Goal: Task Accomplishment & Management: Complete application form

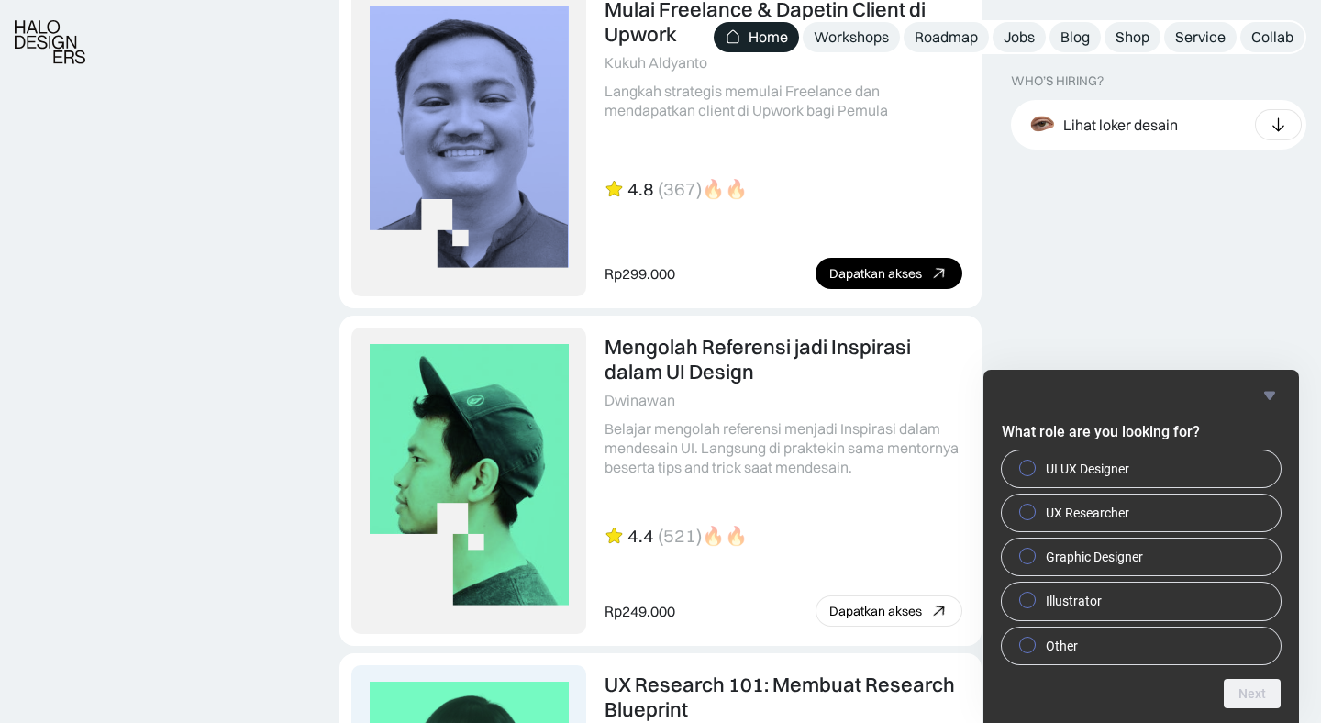
scroll to position [4010, 0]
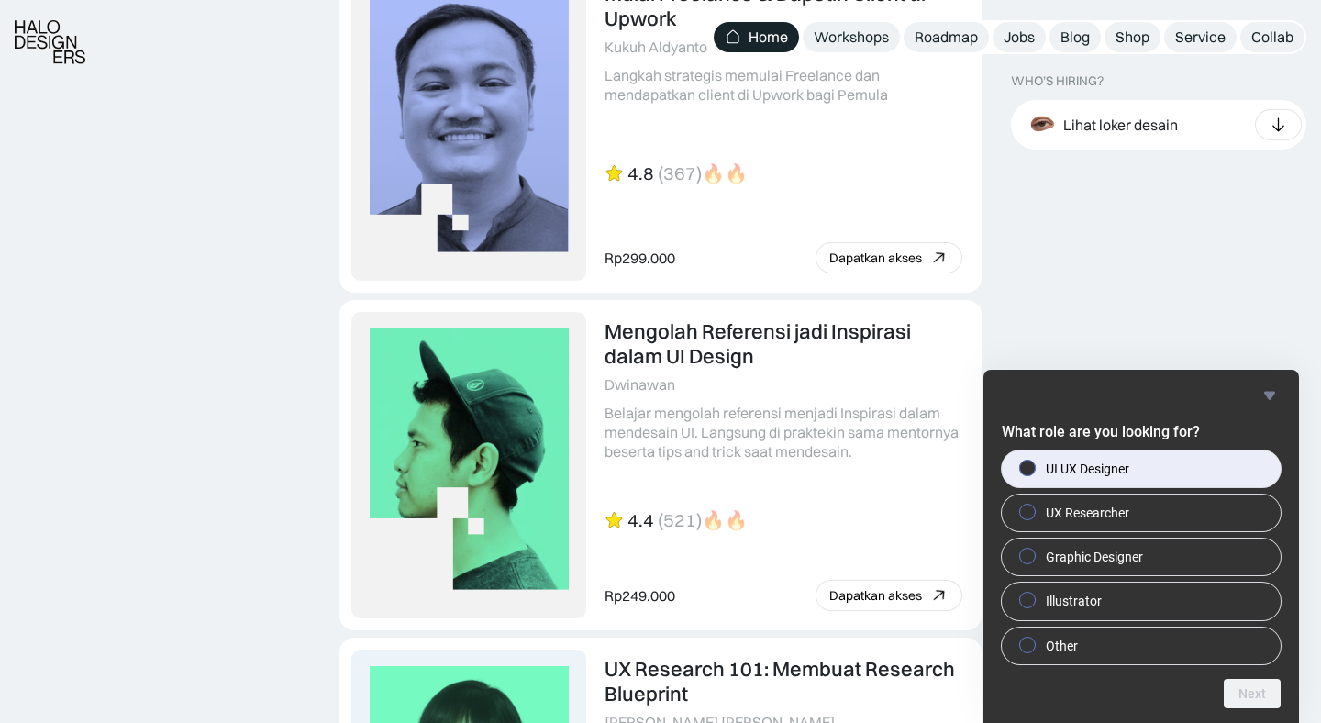
click at [1073, 476] on span "UI UX Designer" at bounding box center [1087, 469] width 83 height 18
click at [1034, 473] on input "UI UX Designer" at bounding box center [1028, 468] width 12 height 12
radio input "true"
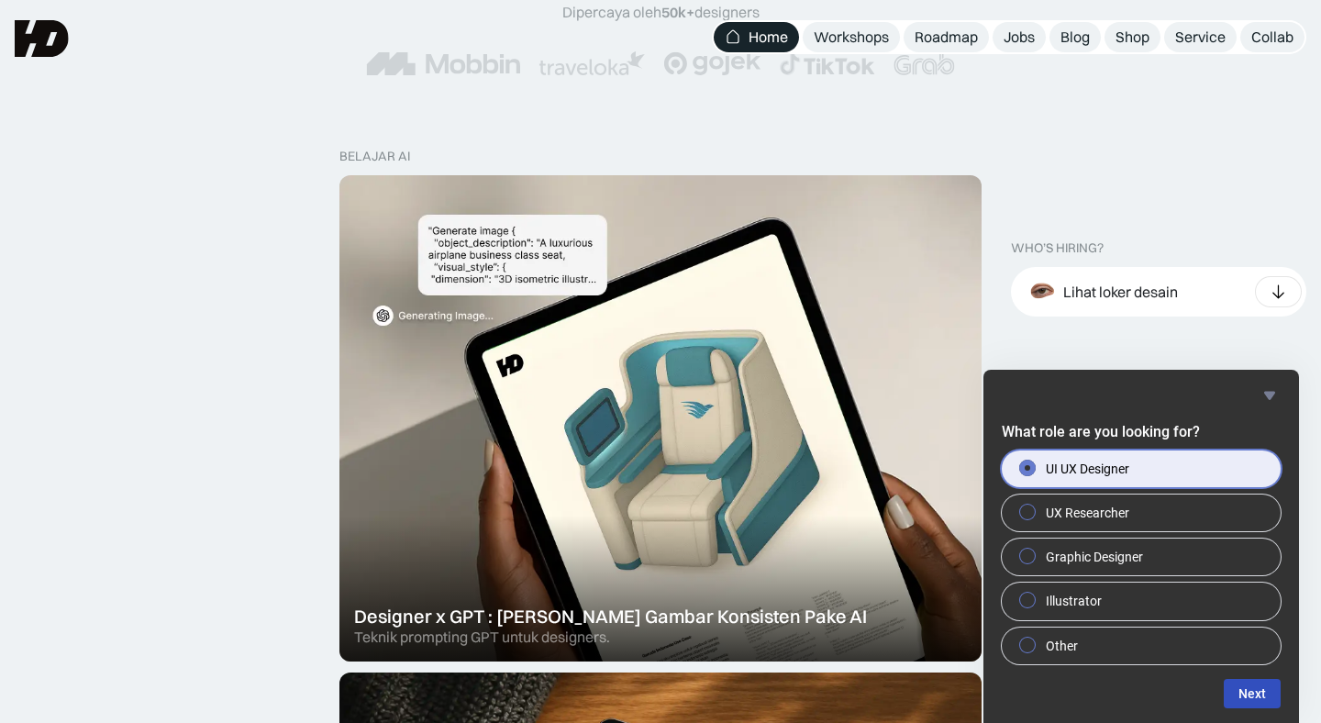
scroll to position [446, 0]
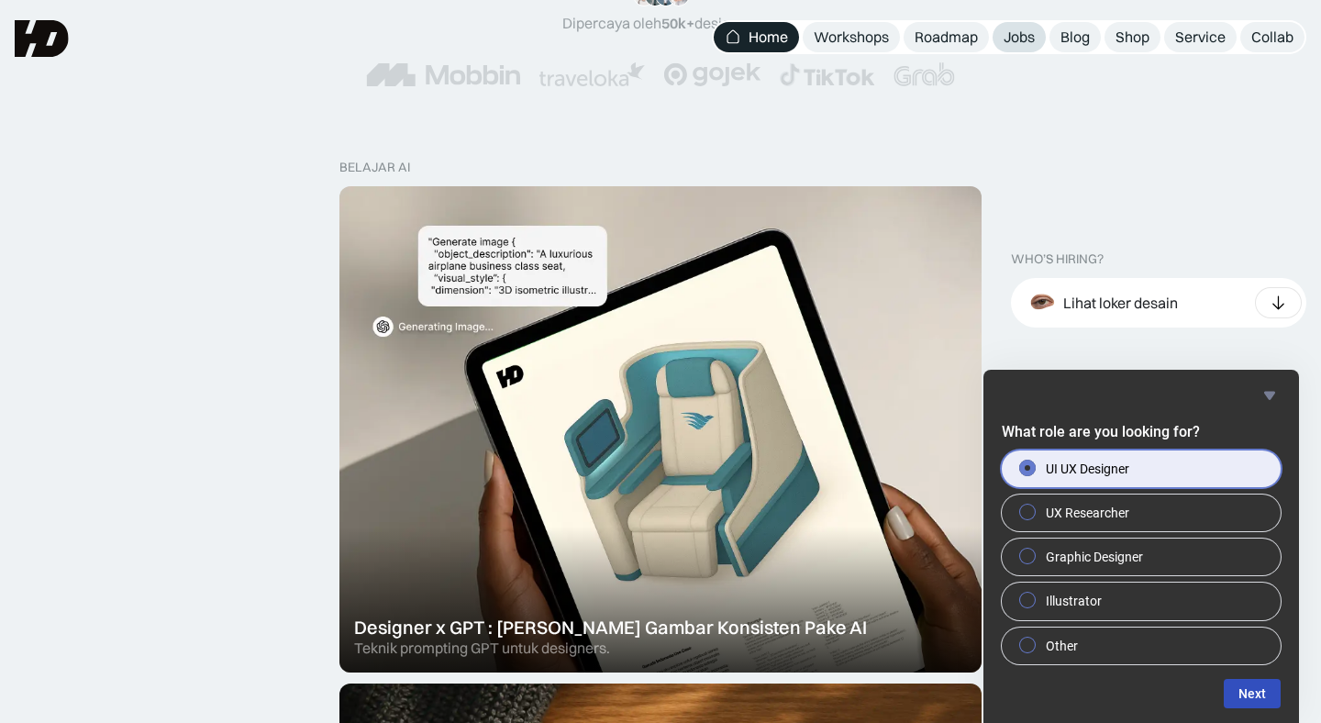
click at [1024, 29] on div "Jobs" at bounding box center [1019, 37] width 31 height 19
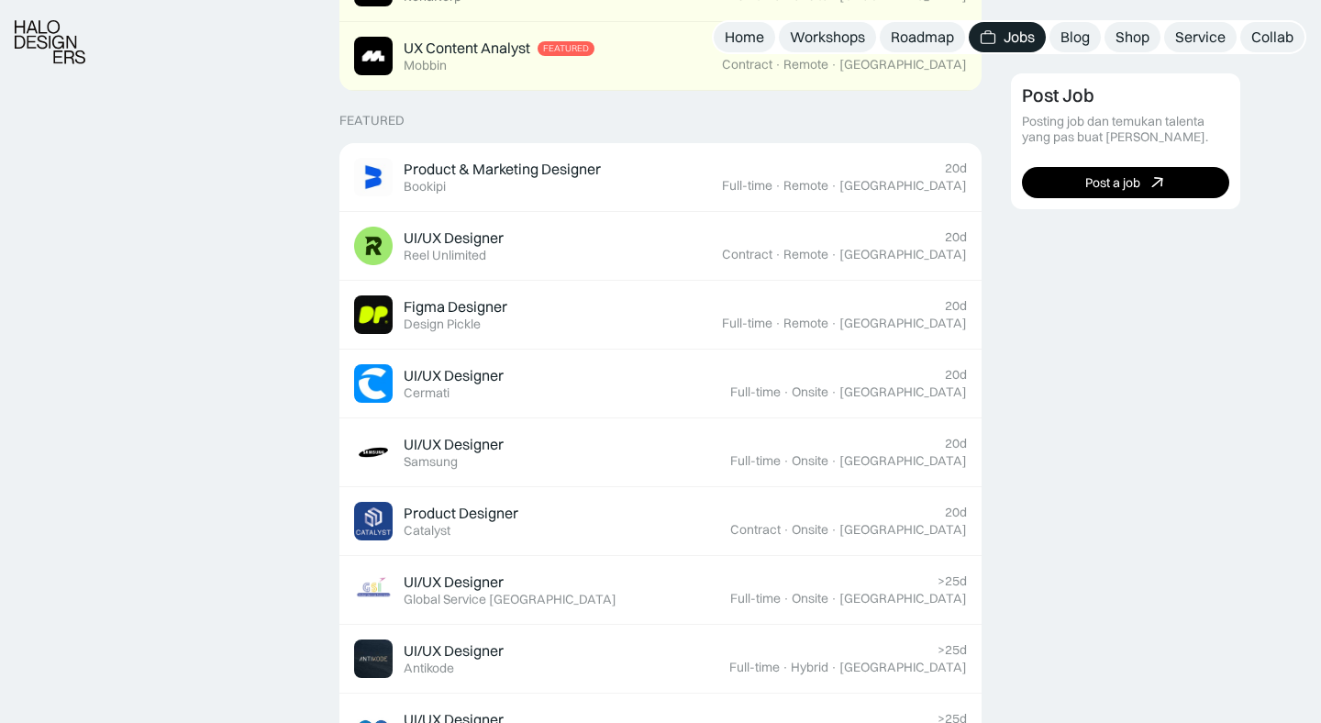
scroll to position [650, 0]
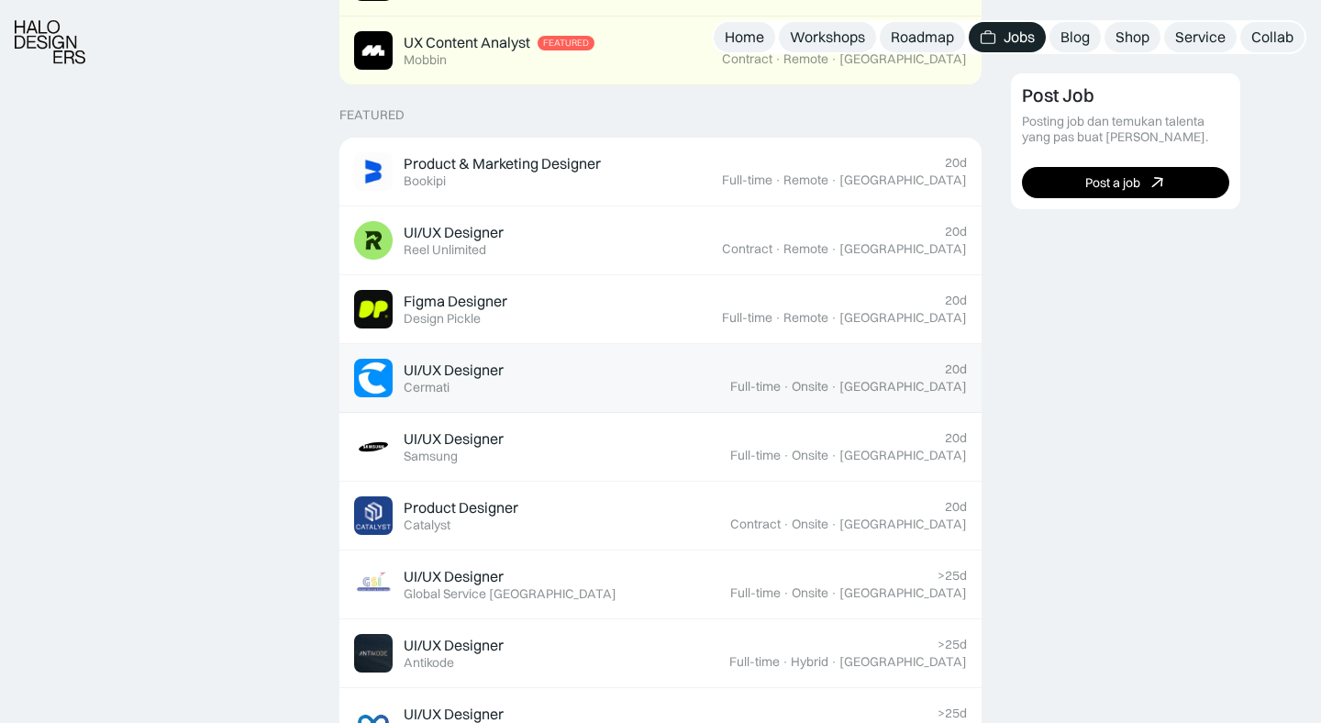
click at [511, 366] on div "UI/UX Designer Featured Cermati" at bounding box center [542, 378] width 376 height 39
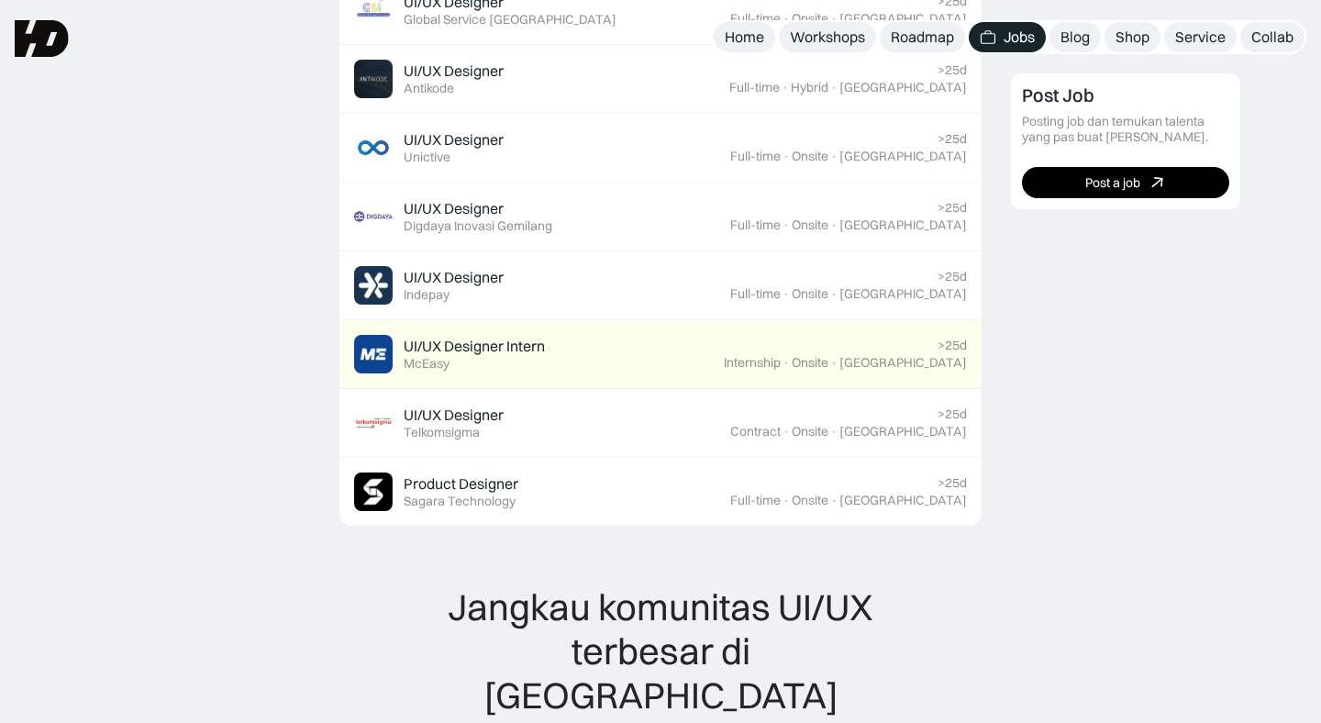
scroll to position [1221, 0]
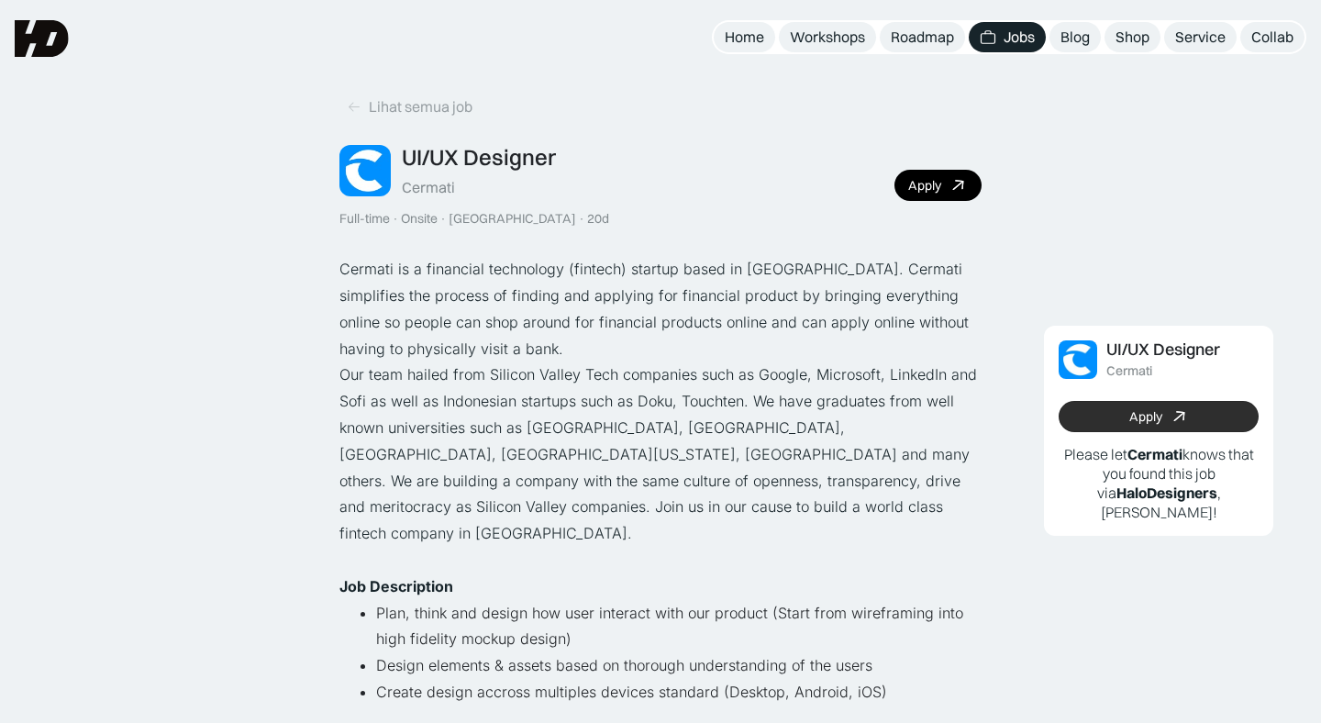
click at [1113, 413] on link "Apply" at bounding box center [1159, 416] width 200 height 31
